Goal: Transaction & Acquisition: Purchase product/service

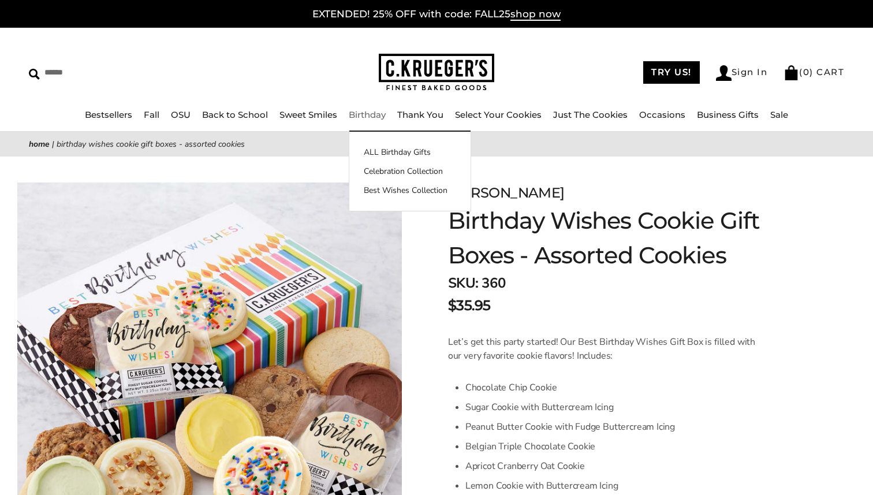
click at [361, 117] on link "Birthday" at bounding box center [367, 114] width 37 height 11
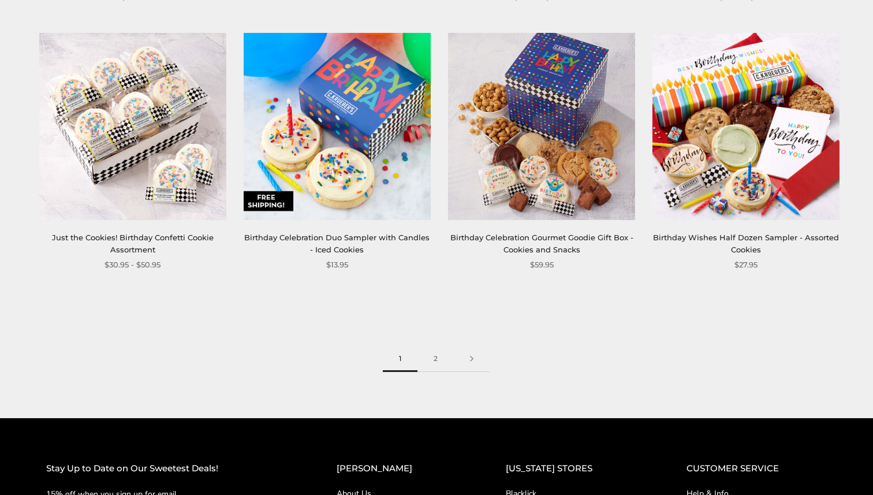
scroll to position [1542, 0]
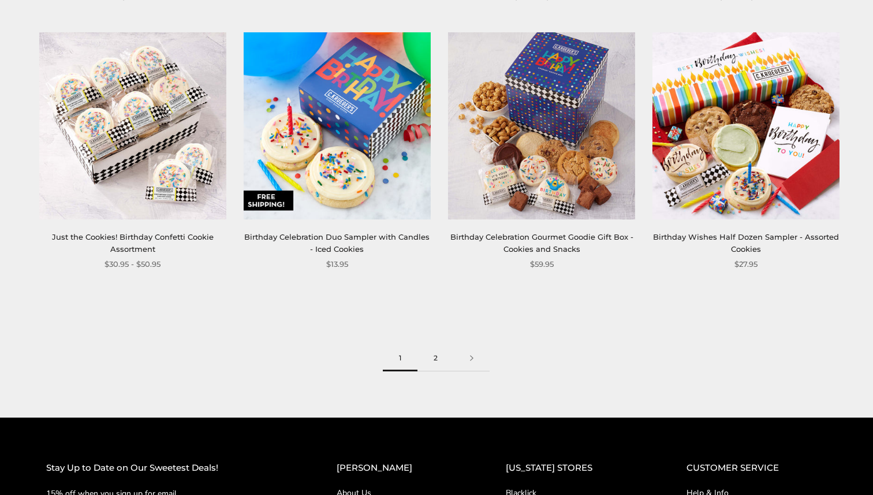
click at [433, 357] on link "2" at bounding box center [435, 358] width 36 height 26
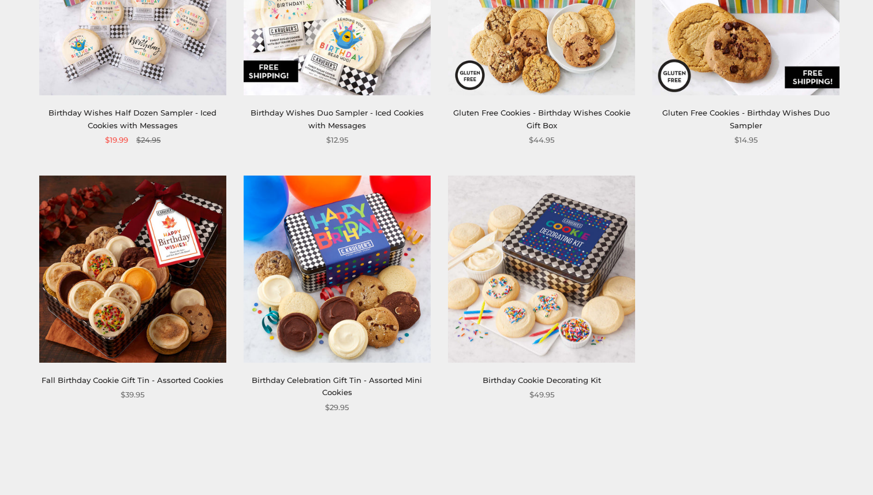
click at [182, 335] on img at bounding box center [132, 268] width 187 height 187
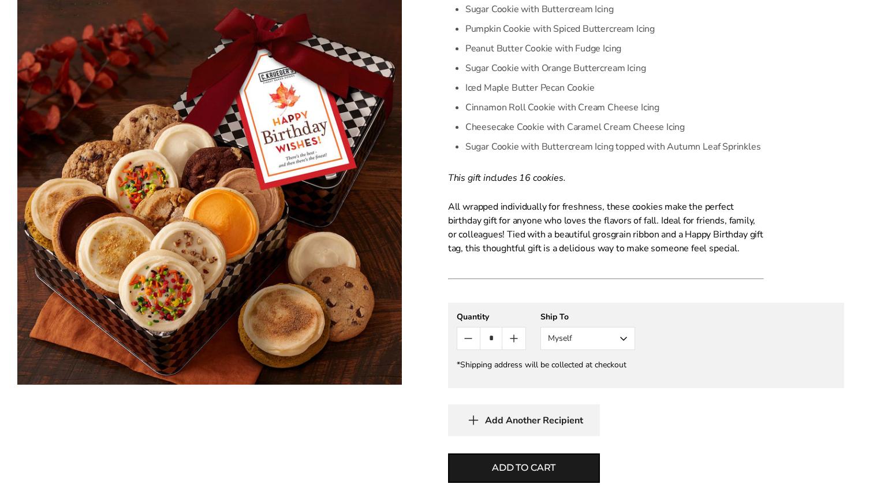
scroll to position [482, 0]
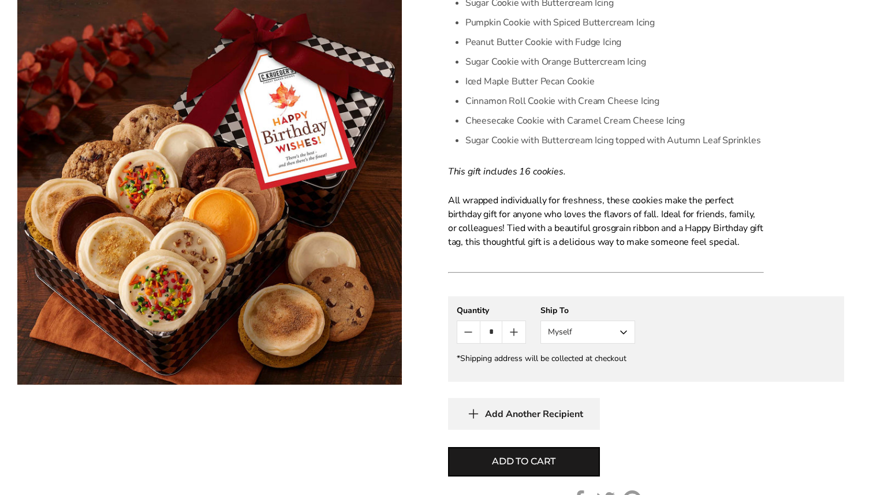
click at [621, 338] on button "Myself" at bounding box center [587, 331] width 95 height 23
click at [609, 365] on button "Other Recipient" at bounding box center [587, 374] width 93 height 21
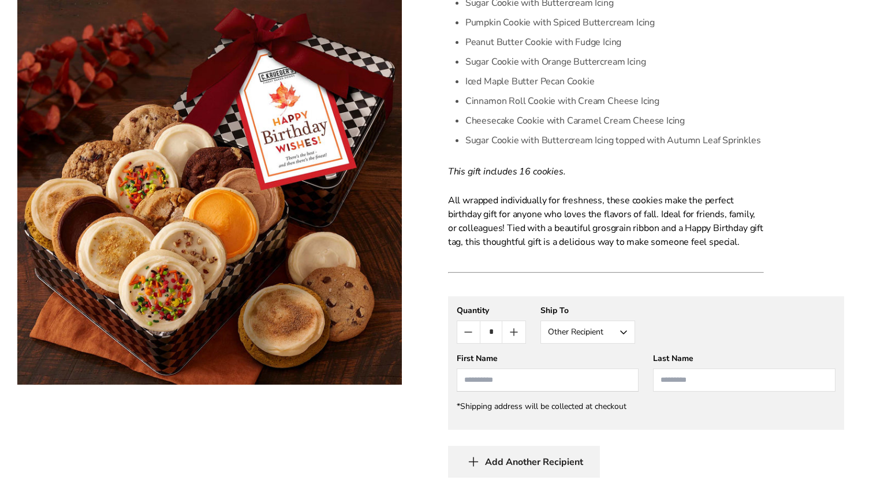
click at [568, 388] on input "First Name" at bounding box center [547, 379] width 182 height 23
type input "******"
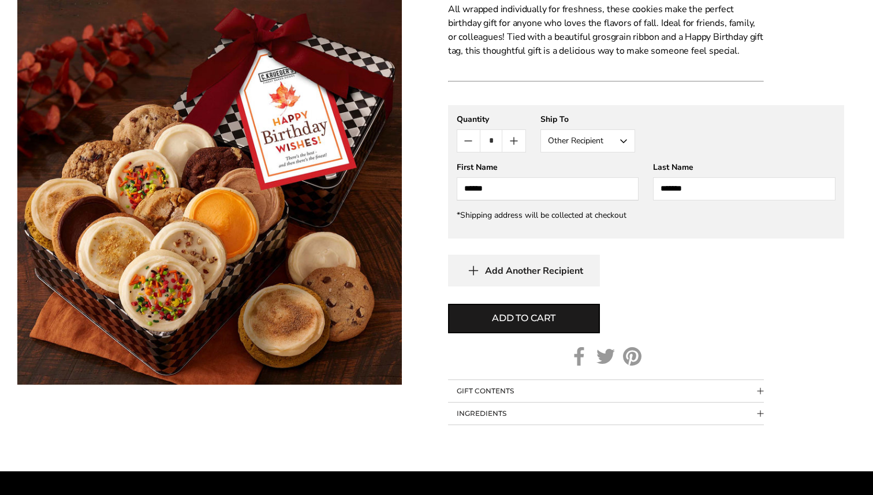
scroll to position [677, 0]
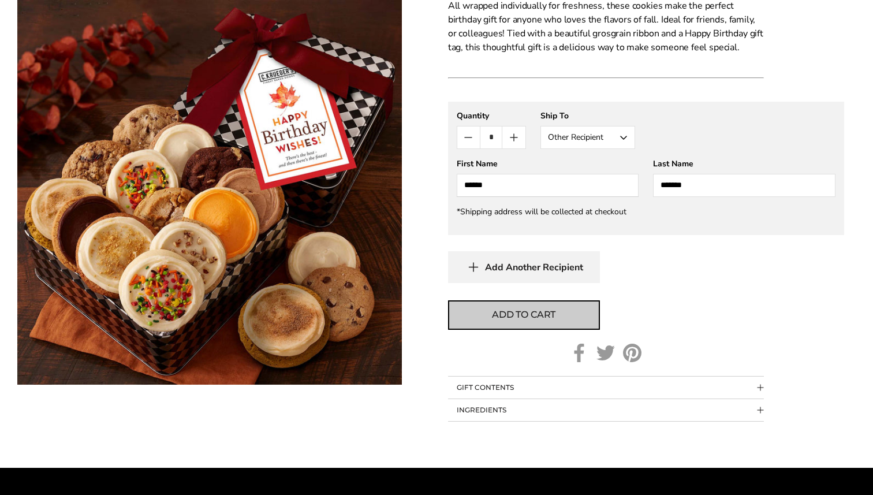
type input "*******"
click at [512, 327] on button "Add to cart" at bounding box center [524, 314] width 152 height 29
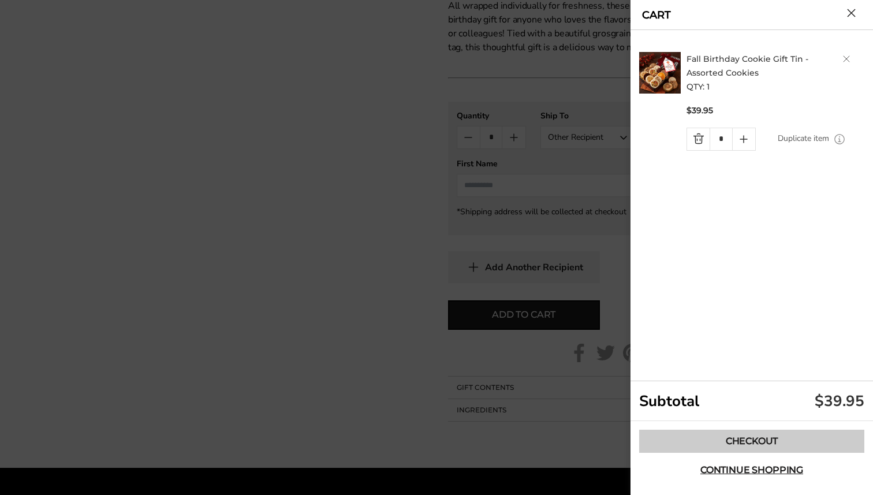
click at [698, 442] on link "Checkout" at bounding box center [751, 440] width 225 height 23
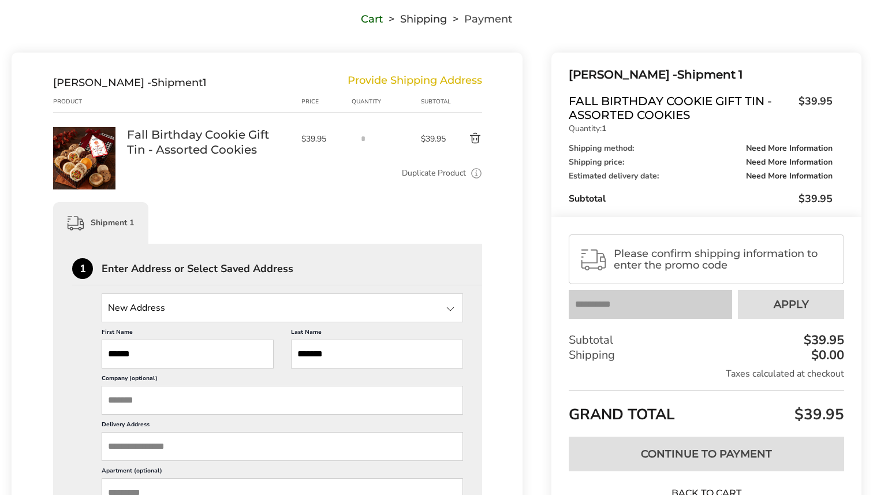
scroll to position [105, 0]
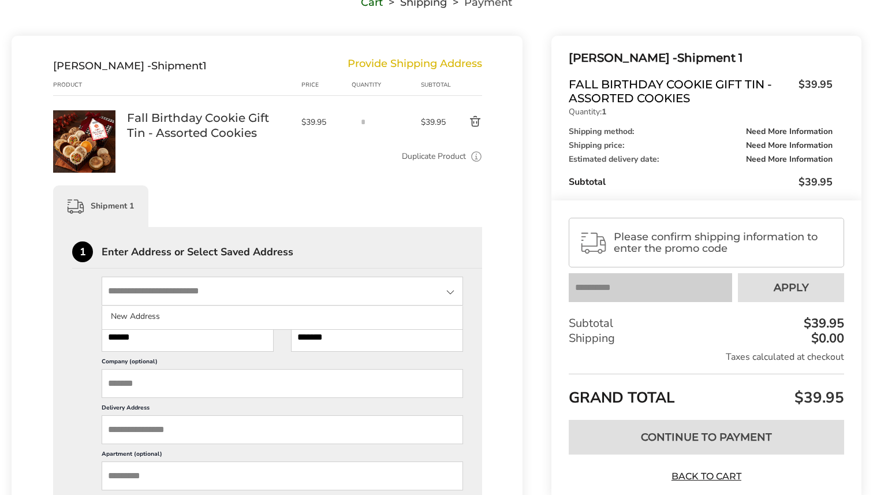
click at [299, 291] on input "State" at bounding box center [282, 290] width 361 height 29
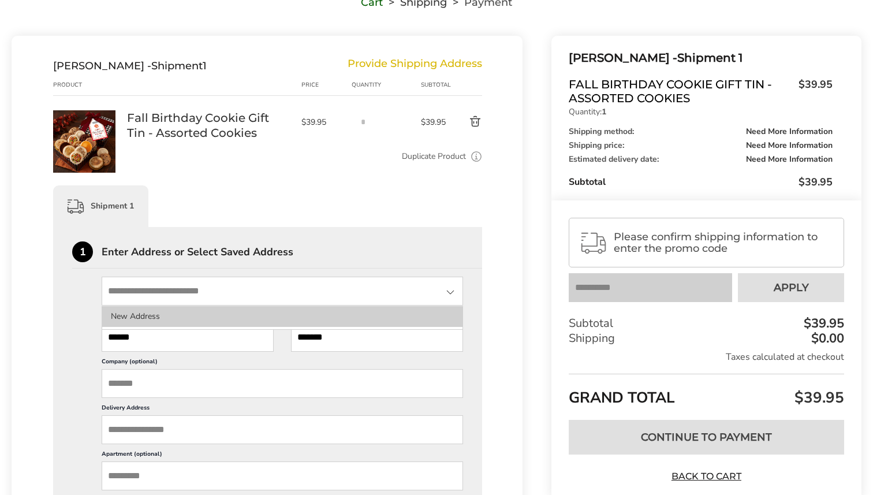
scroll to position [0, 0]
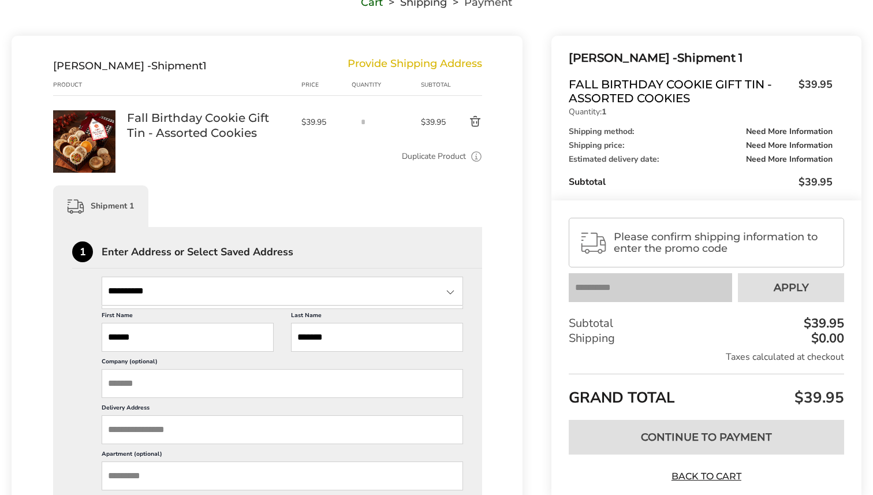
type input "**********"
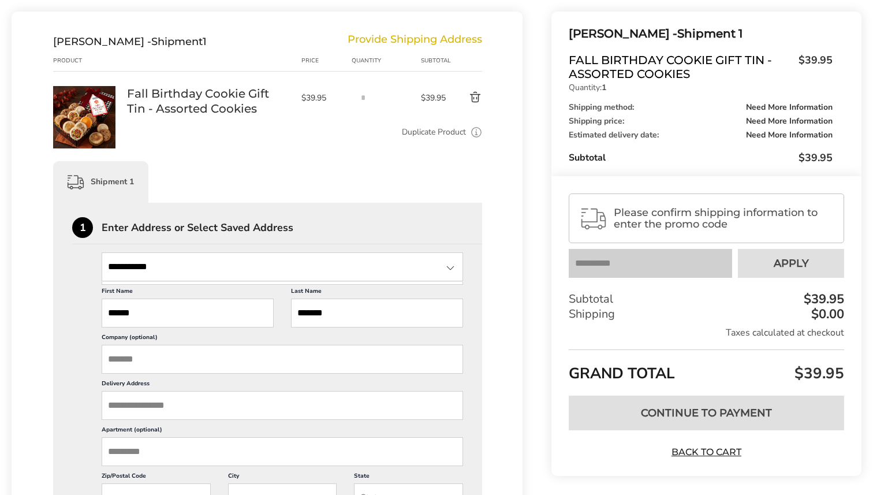
scroll to position [130, 0]
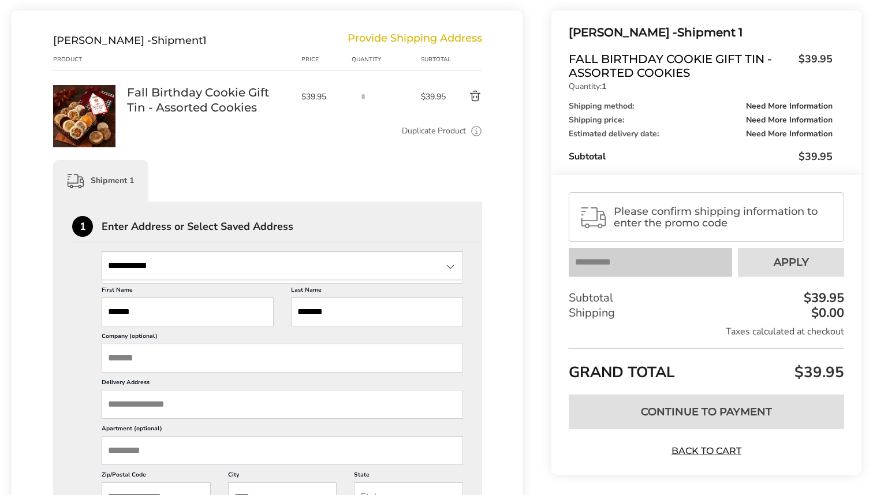
click at [237, 262] on input "**********" at bounding box center [282, 265] width 361 height 29
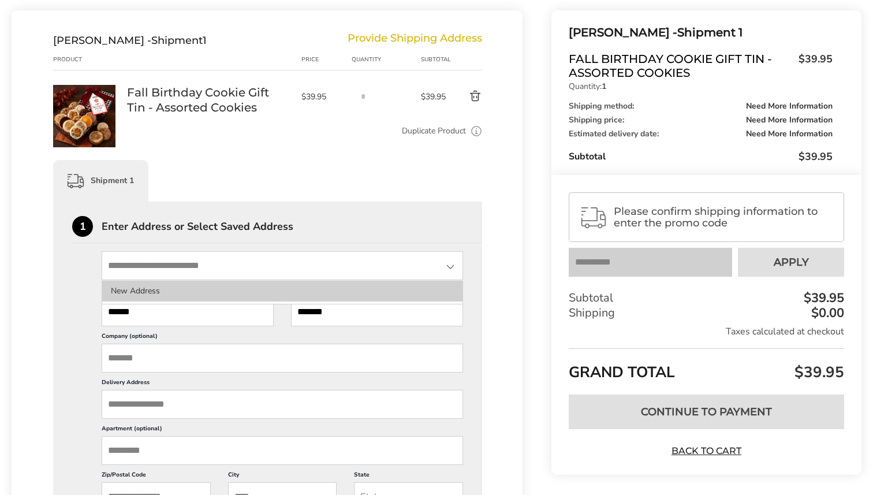
click at [276, 287] on li "New Address" at bounding box center [282, 290] width 360 height 21
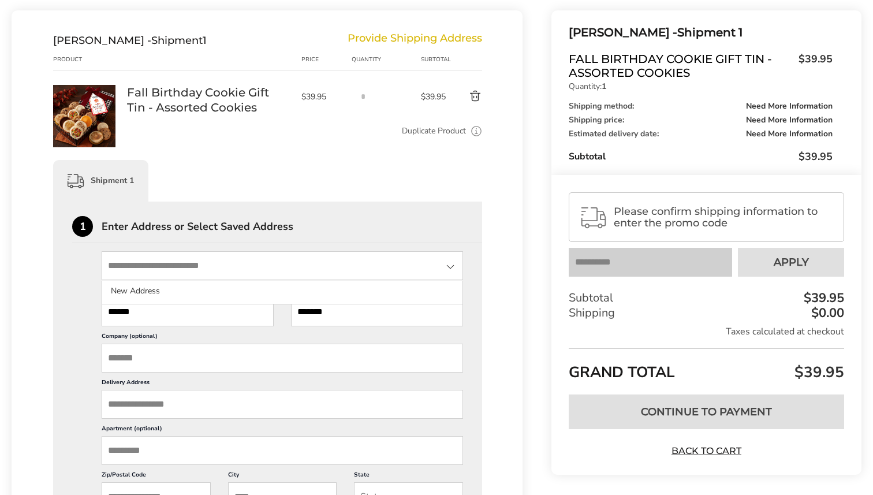
click at [268, 269] on input "State" at bounding box center [282, 265] width 361 height 29
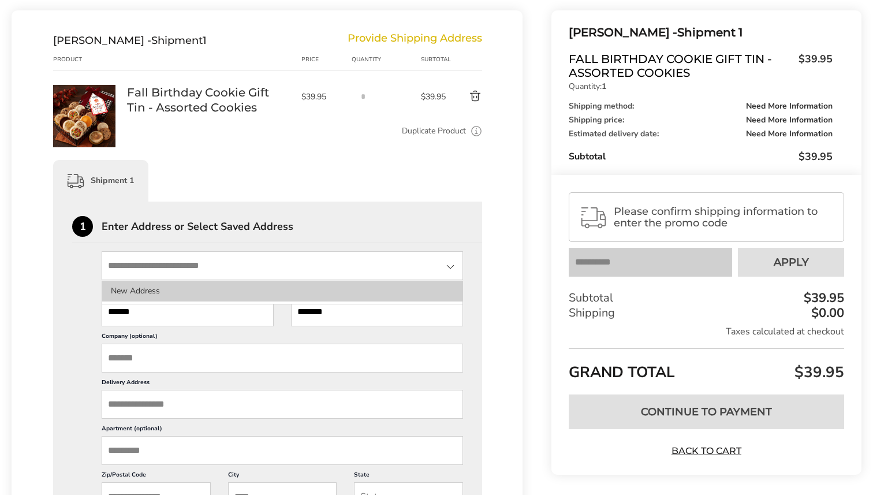
click at [271, 286] on li "New Address" at bounding box center [282, 290] width 360 height 21
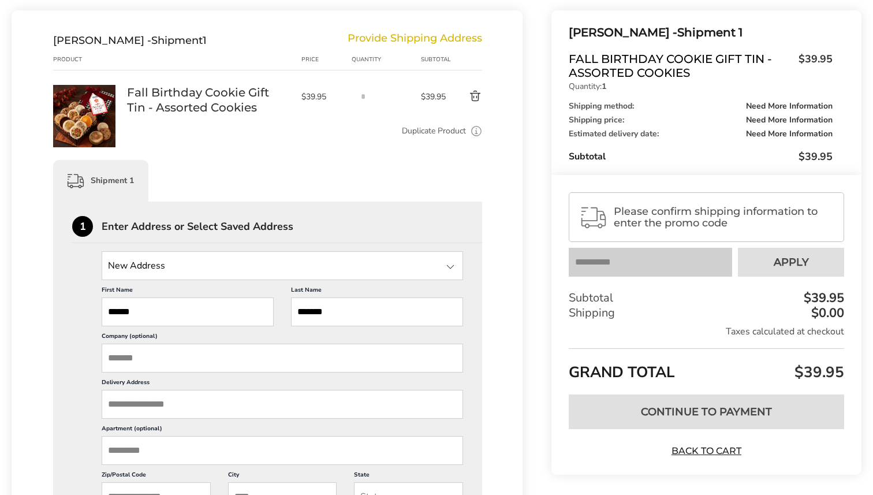
click at [245, 402] on input "Delivery Address" at bounding box center [282, 404] width 361 height 29
paste input "**********"
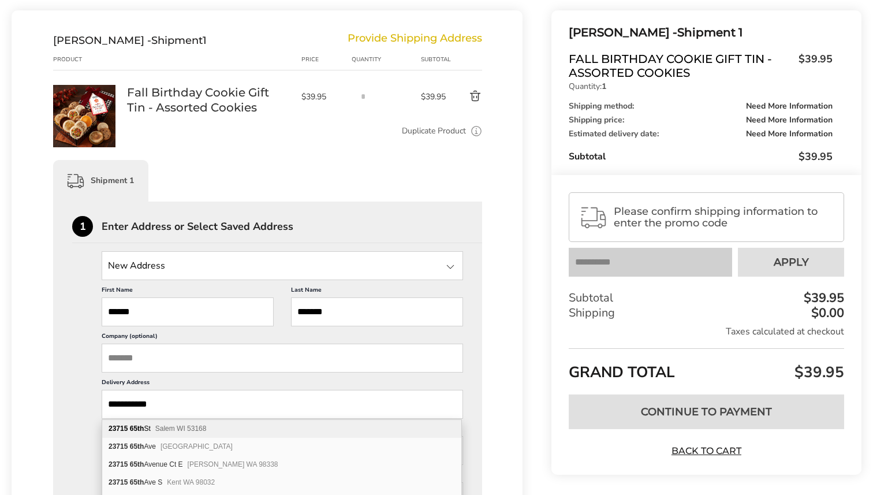
click at [247, 430] on div "23715 65th St Salem WI 53168" at bounding box center [281, 429] width 359 height 18
type input "**********"
type input "*****"
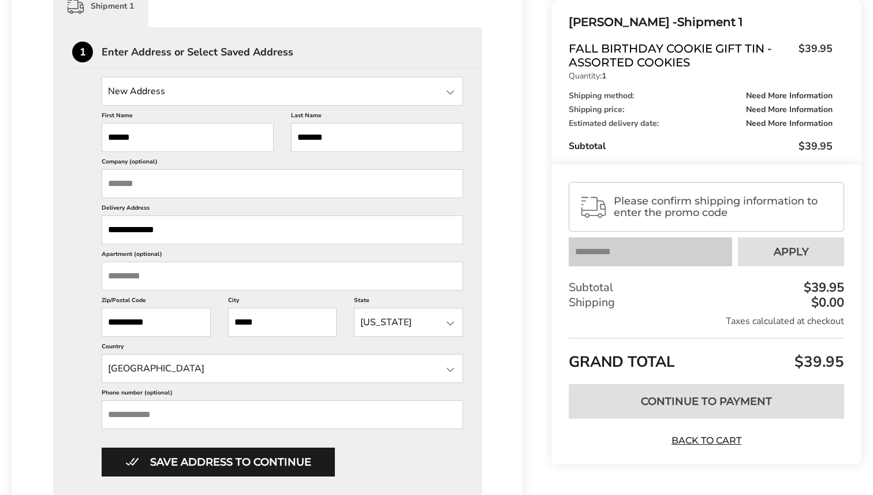
scroll to position [305, 0]
click at [209, 407] on input "Phone number (optional)" at bounding box center [282, 413] width 361 height 29
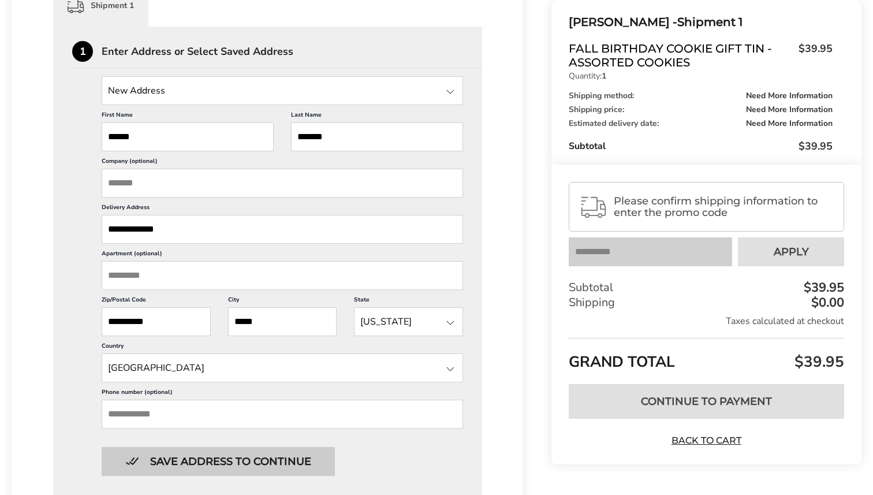
click at [294, 456] on button "Save address to continue" at bounding box center [218, 461] width 233 height 29
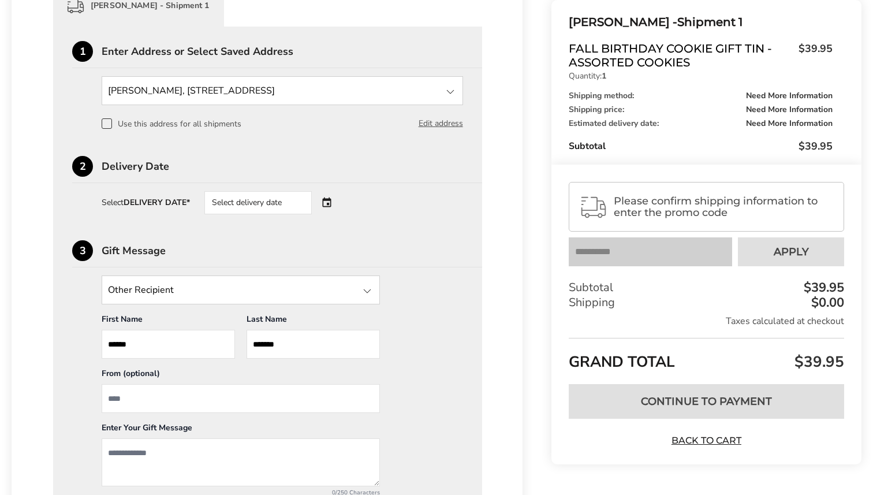
click at [291, 203] on div "Select delivery date" at bounding box center [257, 202] width 107 height 23
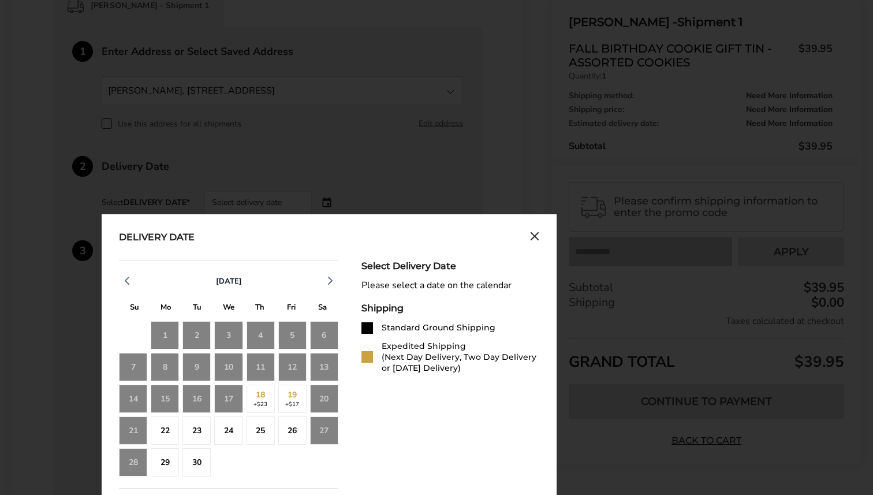
click at [196, 393] on div "16" at bounding box center [196, 398] width 28 height 28
click at [200, 398] on div "16" at bounding box center [196, 398] width 28 height 28
click at [539, 235] on div "Delivery Date September 2025 S M T W T F S 31 1 2 3 4 5 6 7 8 9 10 11 12 13 14 …" at bounding box center [329, 473] width 455 height 519
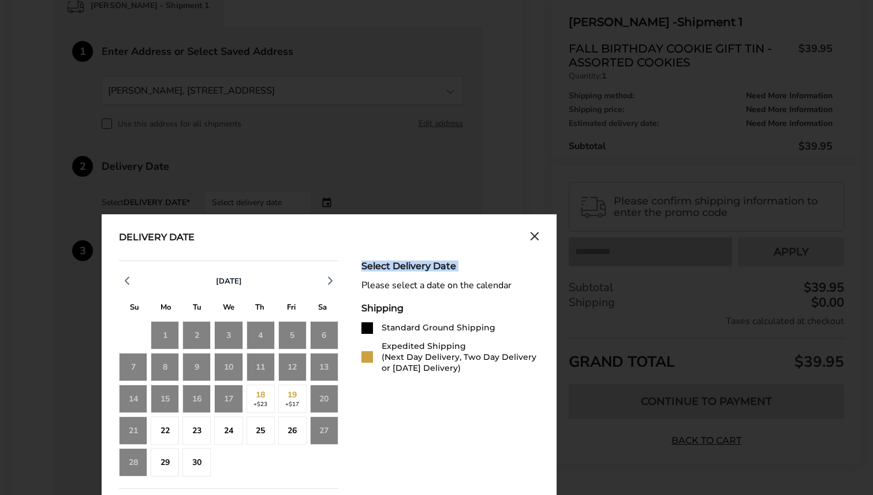
click at [536, 235] on icon "Close calendar" at bounding box center [534, 236] width 9 height 10
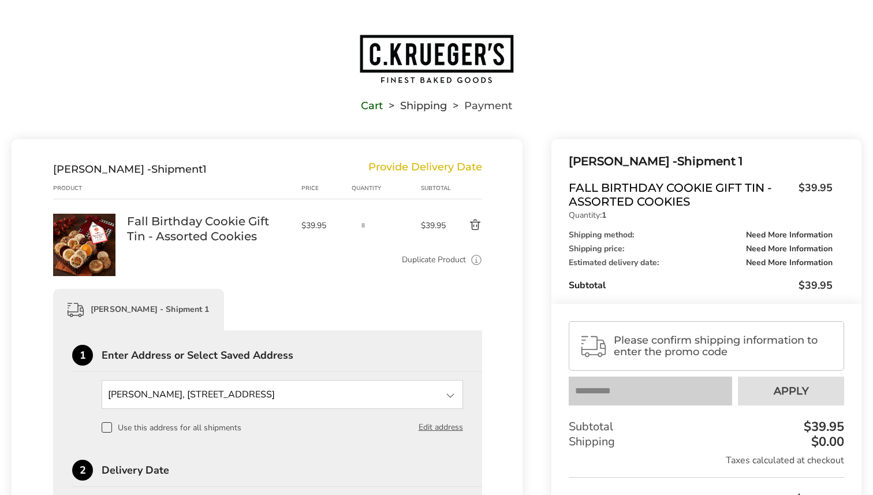
scroll to position [0, 0]
